Goal: Transaction & Acquisition: Purchase product/service

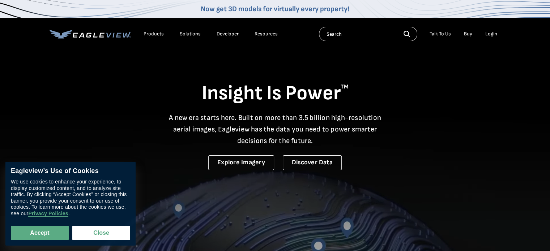
click at [413, 32] on nav "Now get 3D models for virtually every property! Products Solutions Developer Re…" at bounding box center [275, 25] width 550 height 50
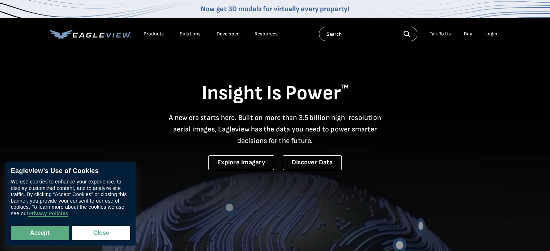
click at [413, 36] on div "Login" at bounding box center [492, 34] width 12 height 7
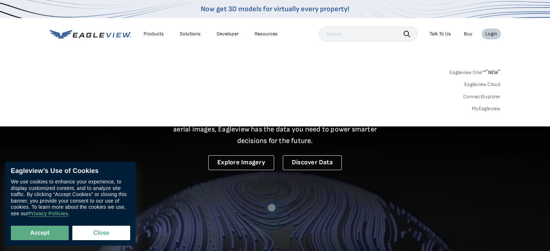
click at [413, 33] on div "Login" at bounding box center [492, 34] width 12 height 7
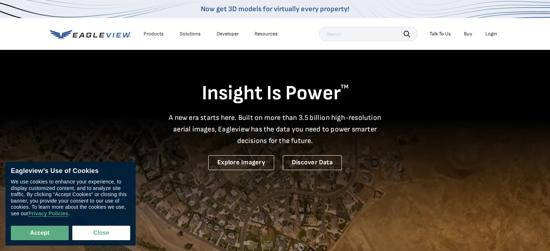
click at [413, 32] on div "Login" at bounding box center [492, 34] width 12 height 7
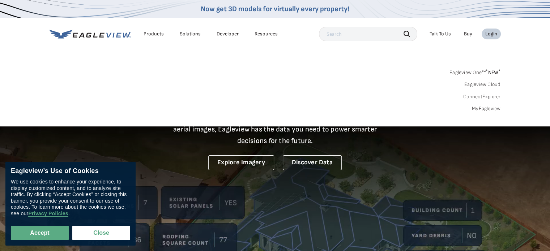
click at [413, 72] on link "Eagleview One™ * NEW *" at bounding box center [475, 71] width 51 height 8
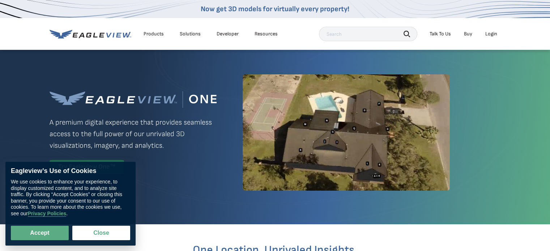
click at [488, 34] on div "Login" at bounding box center [492, 34] width 12 height 7
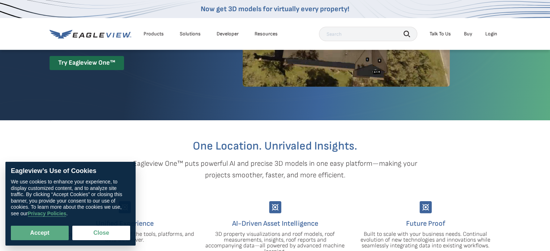
scroll to position [109, 0]
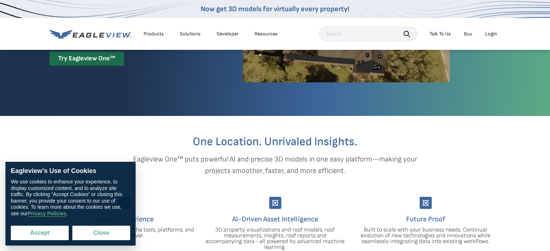
click at [37, 231] on button "Accept" at bounding box center [40, 233] width 58 height 14
checkbox input "true"
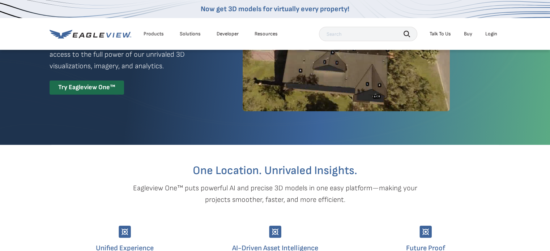
scroll to position [0, 0]
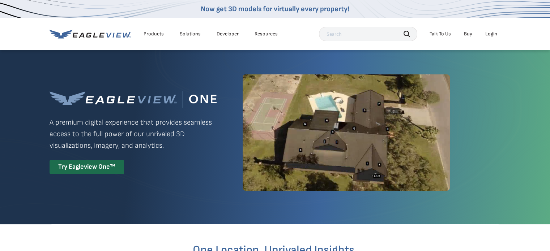
click at [114, 32] on icon at bounding box center [91, 34] width 82 height 9
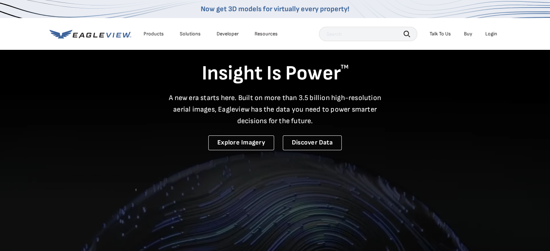
scroll to position [36, 0]
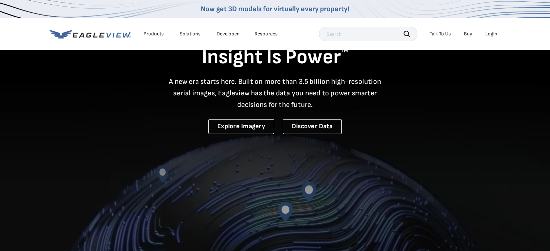
click at [489, 32] on div "Login" at bounding box center [492, 34] width 12 height 7
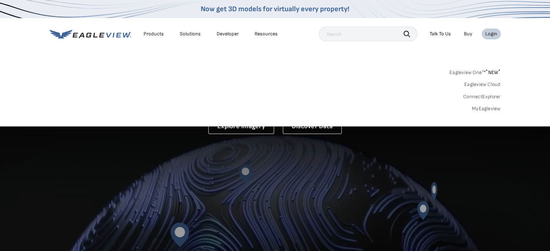
click at [485, 109] on link "MyEagleview" at bounding box center [486, 109] width 29 height 7
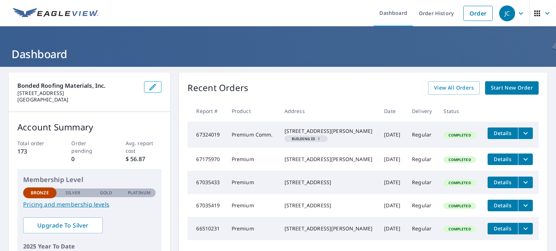
click at [507, 90] on span "Start New Order" at bounding box center [512, 88] width 42 height 9
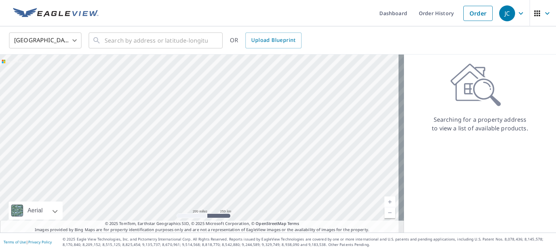
click at [230, 40] on div "OR Upload Blueprint" at bounding box center [266, 41] width 72 height 16
click at [187, 37] on input "text" at bounding box center [156, 40] width 103 height 20
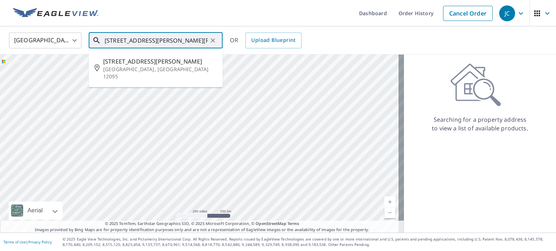
click at [137, 66] on p "Johnstown, NY 12095" at bounding box center [160, 73] width 114 height 14
type input "213 Harrison St Johnstown, NY 12095"
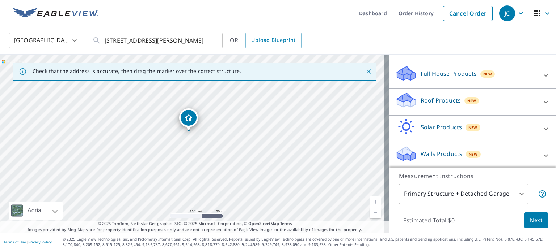
scroll to position [68, 0]
click at [500, 105] on div "Roof Products New" at bounding box center [466, 101] width 142 height 21
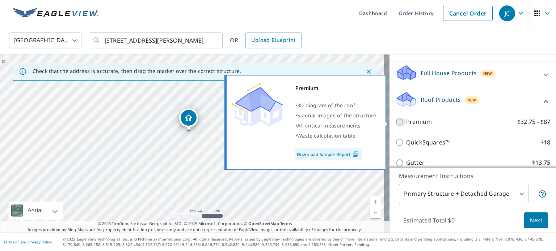
click at [396, 119] on input "Premium $32.75 - $87" at bounding box center [400, 122] width 11 height 9
checkbox input "true"
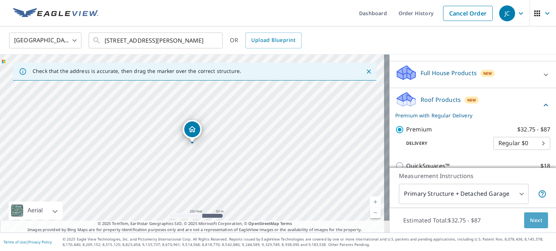
click at [530, 218] on span "Next" at bounding box center [536, 220] width 12 height 9
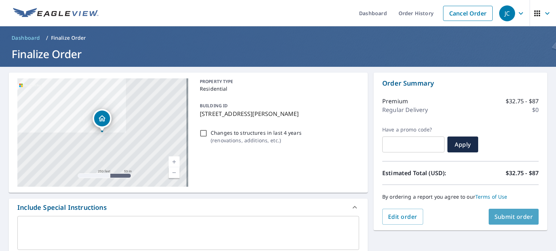
click at [502, 213] on span "Submit order" at bounding box center [513, 217] width 39 height 8
